Goal: Information Seeking & Learning: Learn about a topic

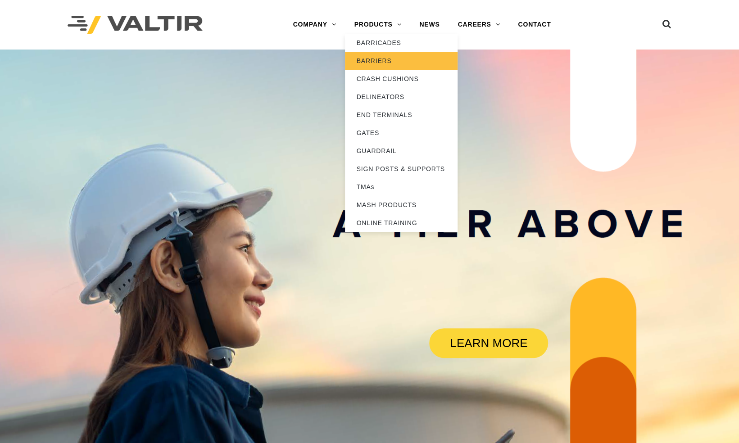
click at [376, 61] on link "BARRIERS" at bounding box center [401, 61] width 113 height 18
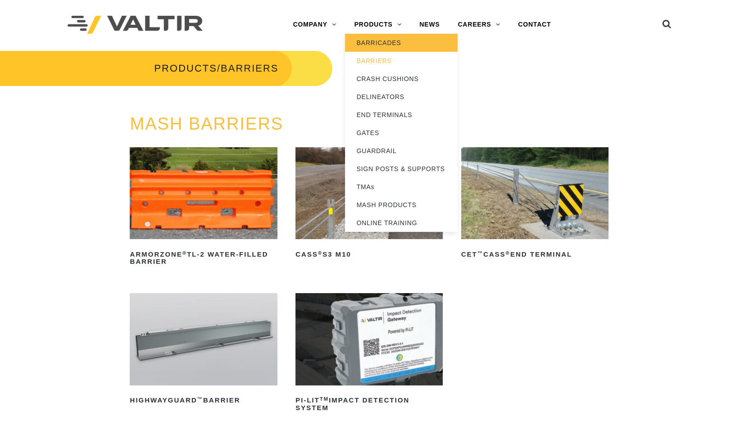
click at [391, 41] on link "BARRICADES" at bounding box center [401, 43] width 113 height 18
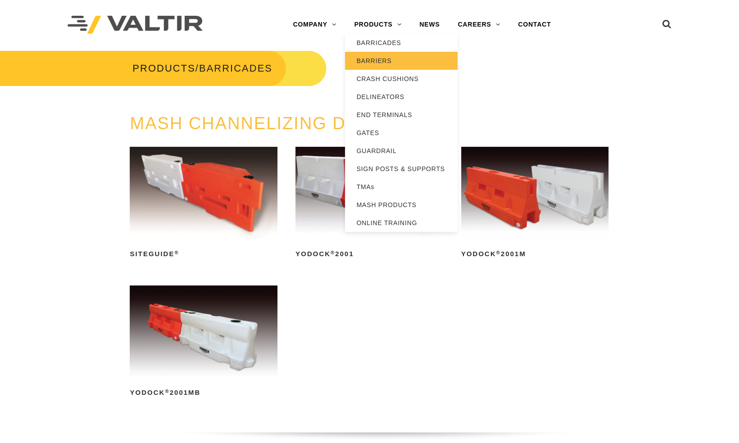
click at [377, 59] on link "BARRIERS" at bounding box center [401, 61] width 113 height 18
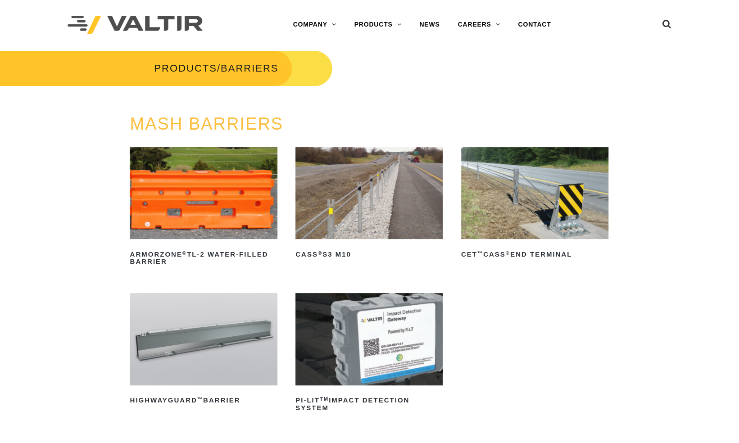
click at [205, 218] on img at bounding box center [203, 193] width 147 height 92
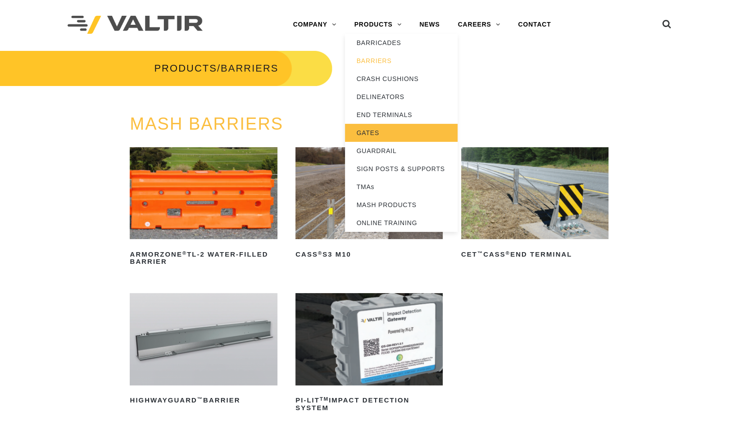
click at [381, 127] on link "GATES" at bounding box center [401, 133] width 113 height 18
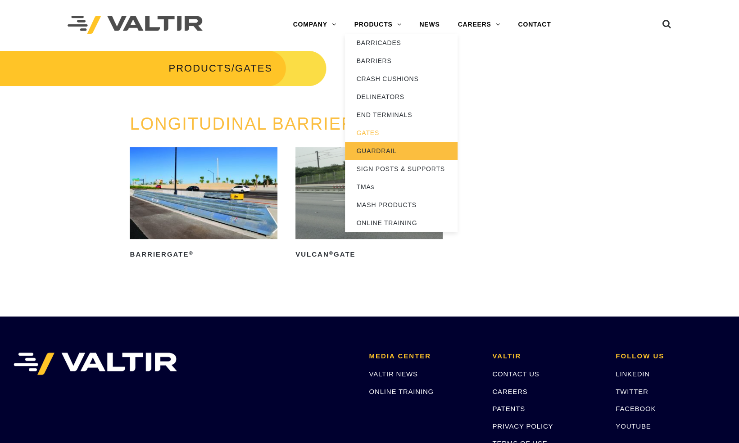
click at [391, 148] on link "GUARDRAIL" at bounding box center [401, 151] width 113 height 18
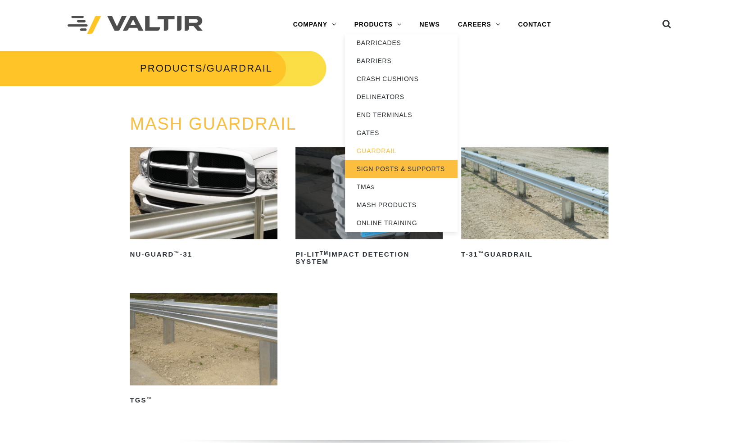
click at [389, 169] on link "SIGN POSTS & SUPPORTS" at bounding box center [401, 169] width 113 height 18
